Goal: Task Accomplishment & Management: Manage account settings

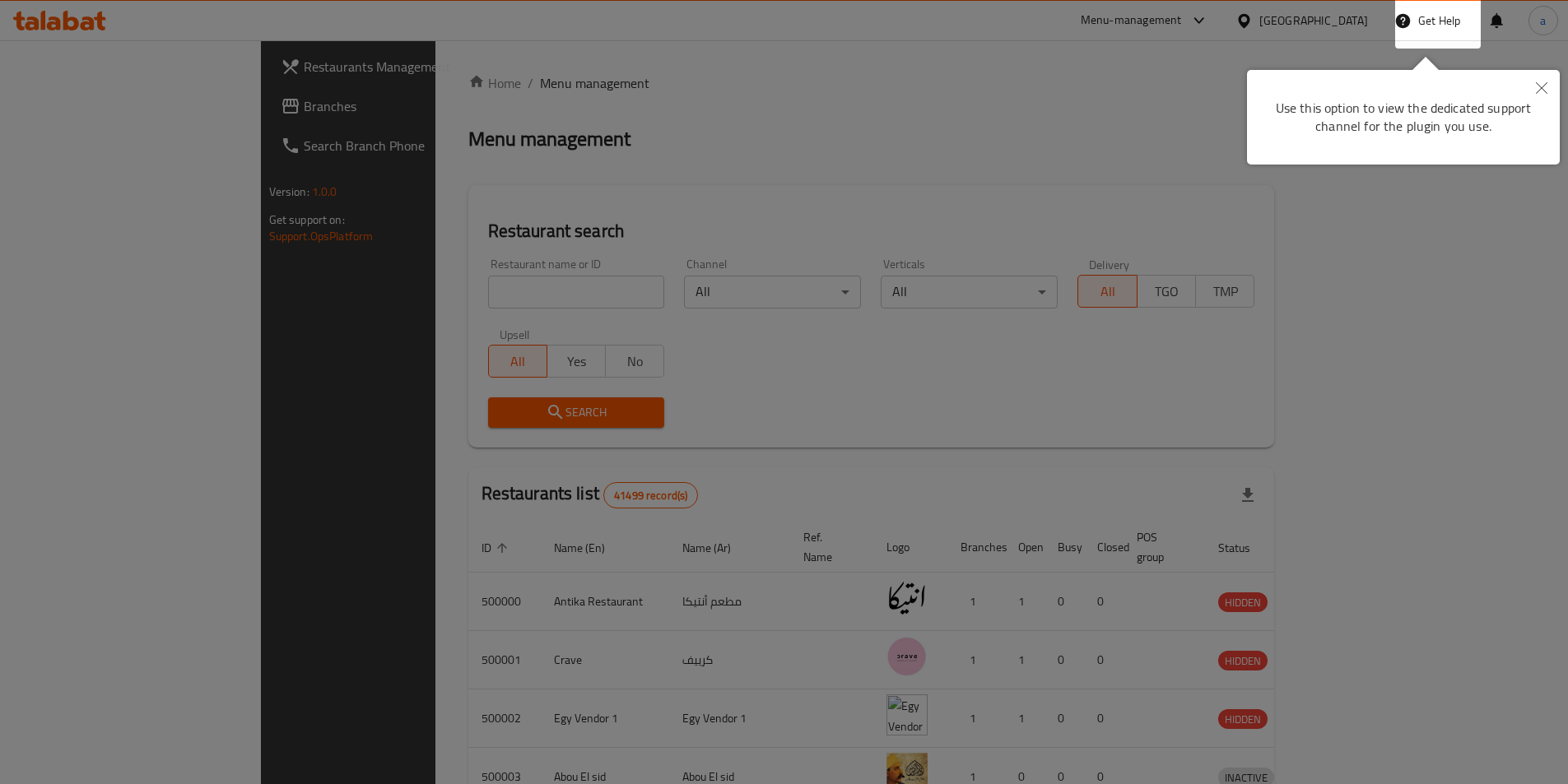
click at [1528, 88] on button "Close" at bounding box center [1541, 89] width 36 height 37
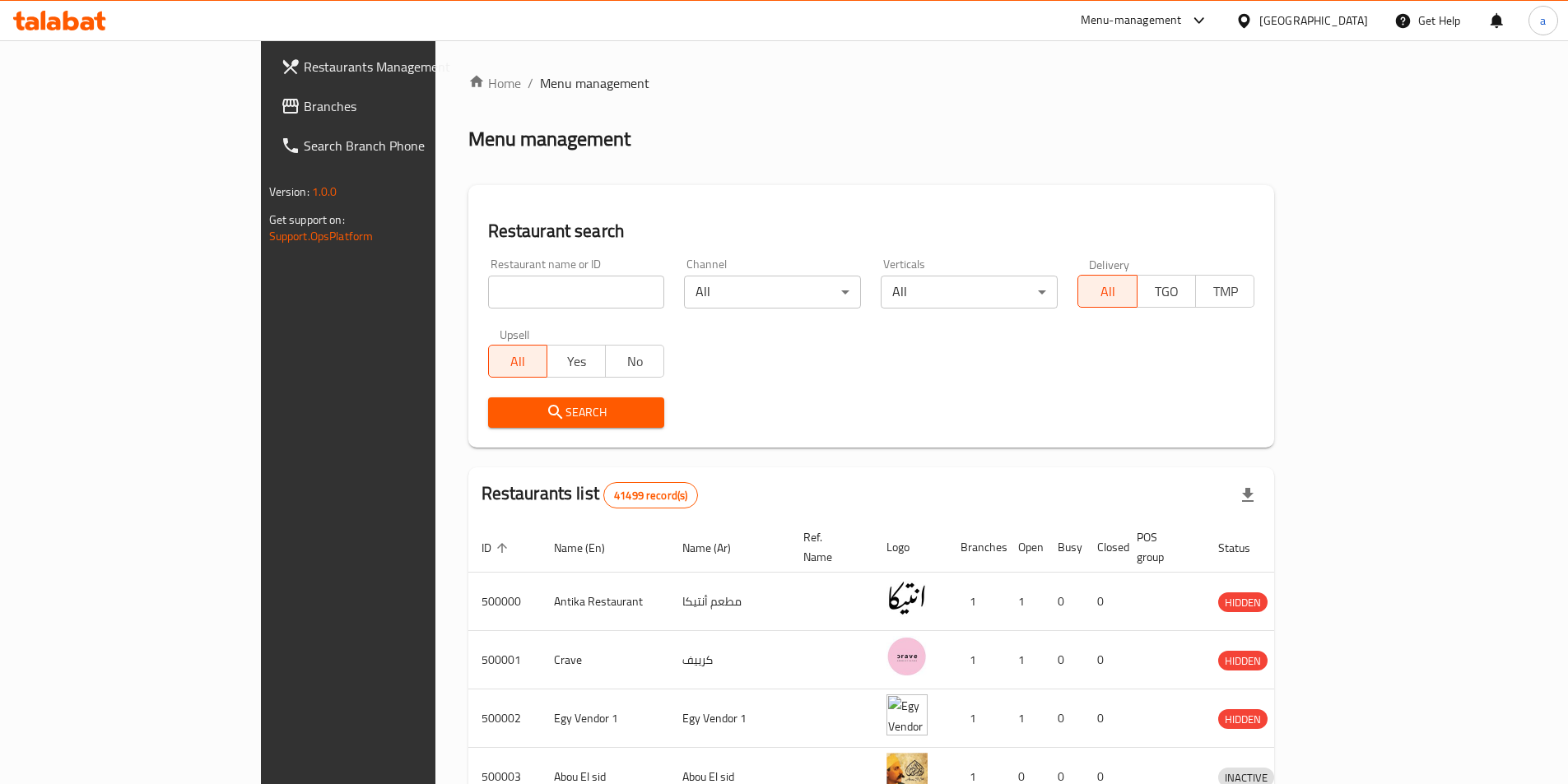
click at [1259, 14] on div at bounding box center [1247, 20] width 24 height 18
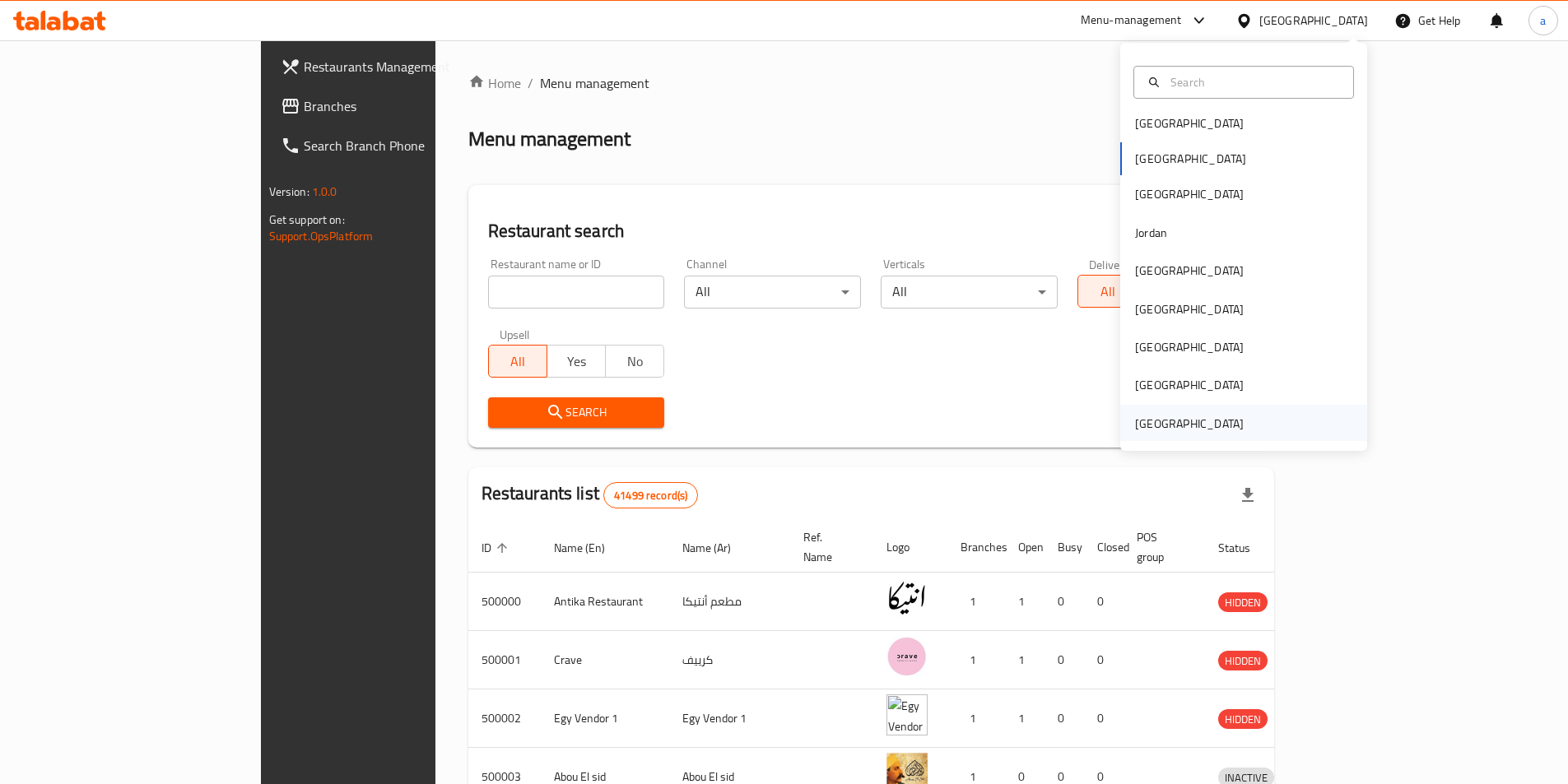
scroll to position [9, 0]
click at [1203, 435] on div "[GEOGRAPHIC_DATA]" at bounding box center [1189, 422] width 135 height 37
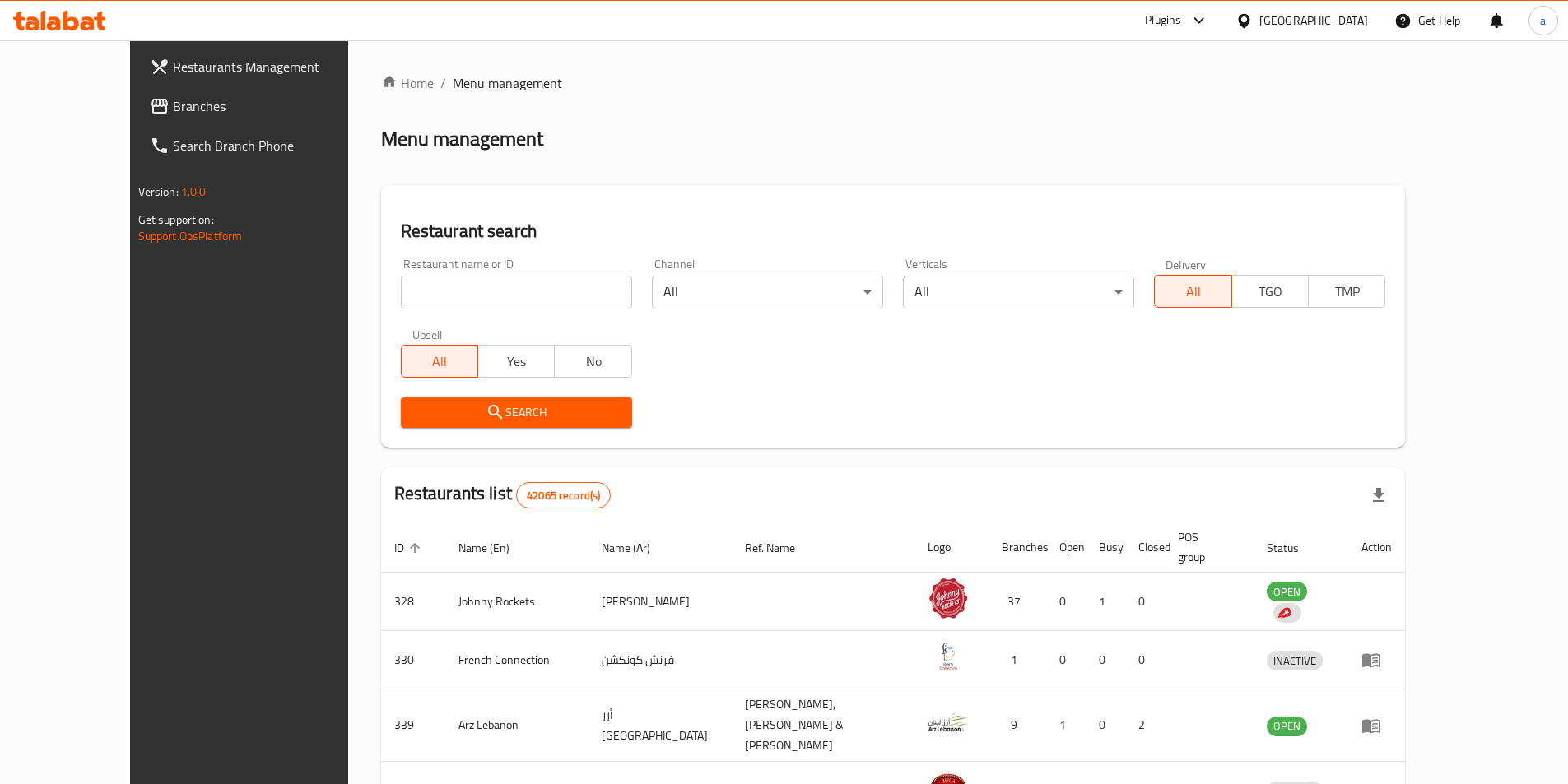
click at [173, 105] on span "Branches" at bounding box center [275, 106] width 205 height 20
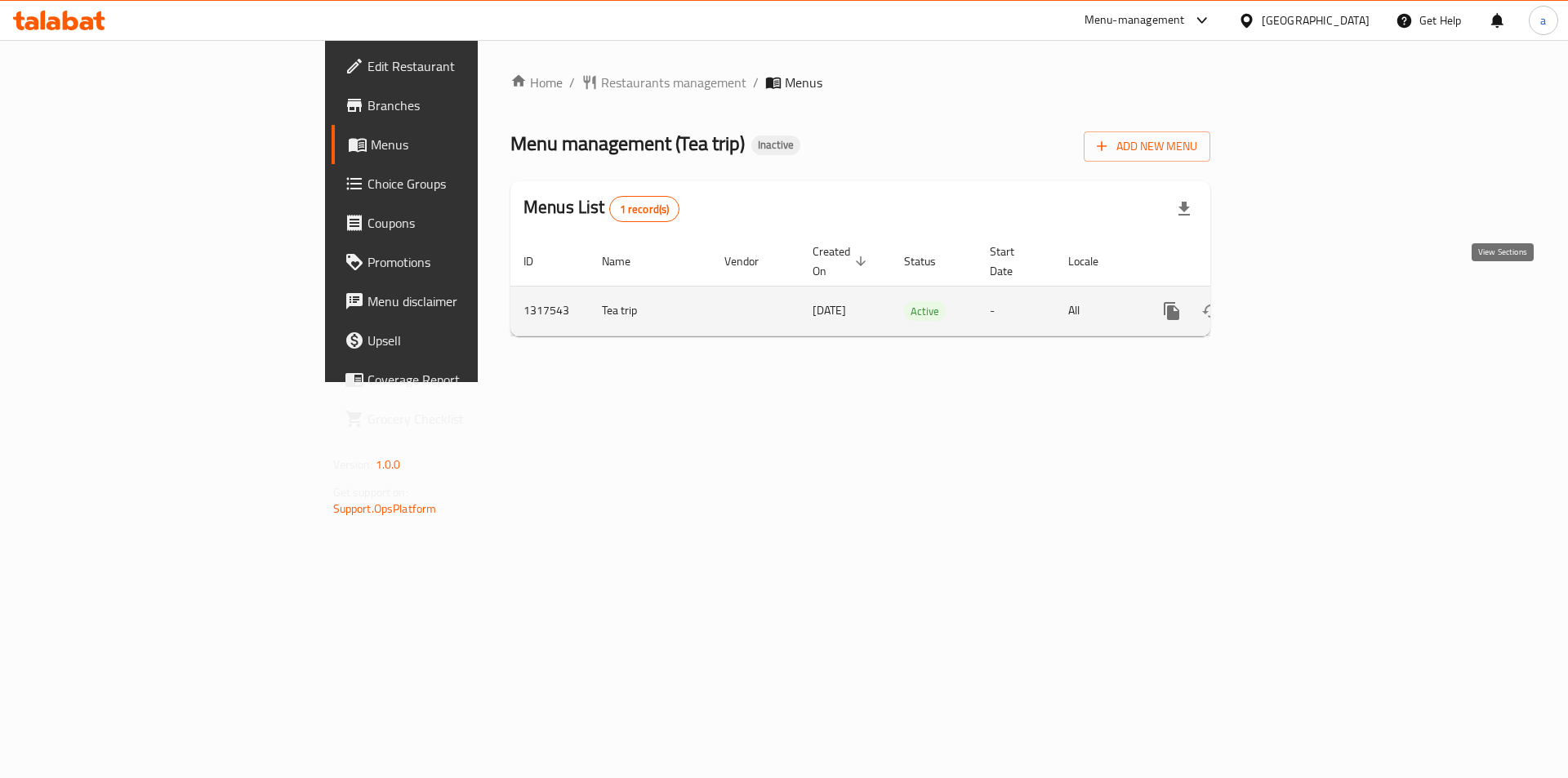
click at [1299, 301] on icon "enhanced table" at bounding box center [1289, 310] width 19 height 19
